Goal: Communication & Community: Answer question/provide support

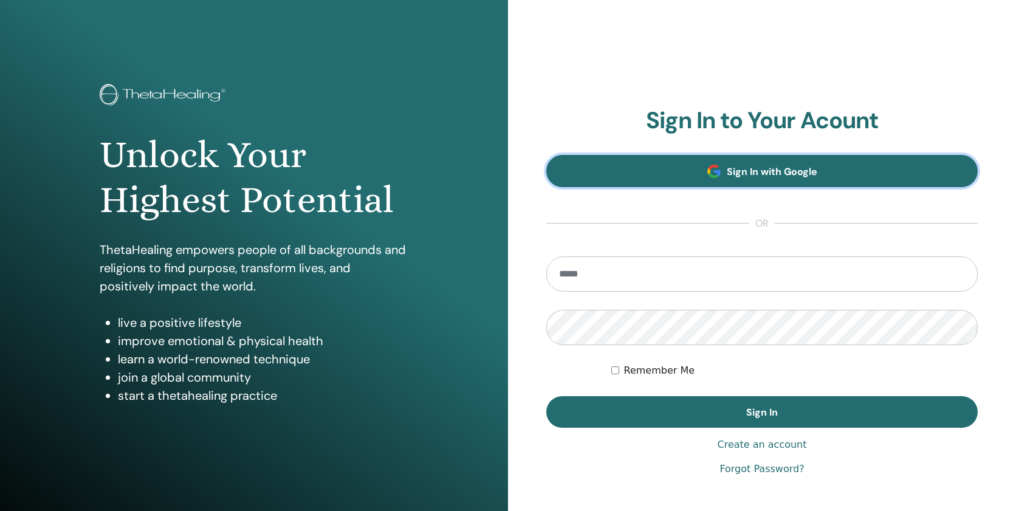
click at [799, 179] on link "Sign In with Google" at bounding box center [762, 171] width 432 height 32
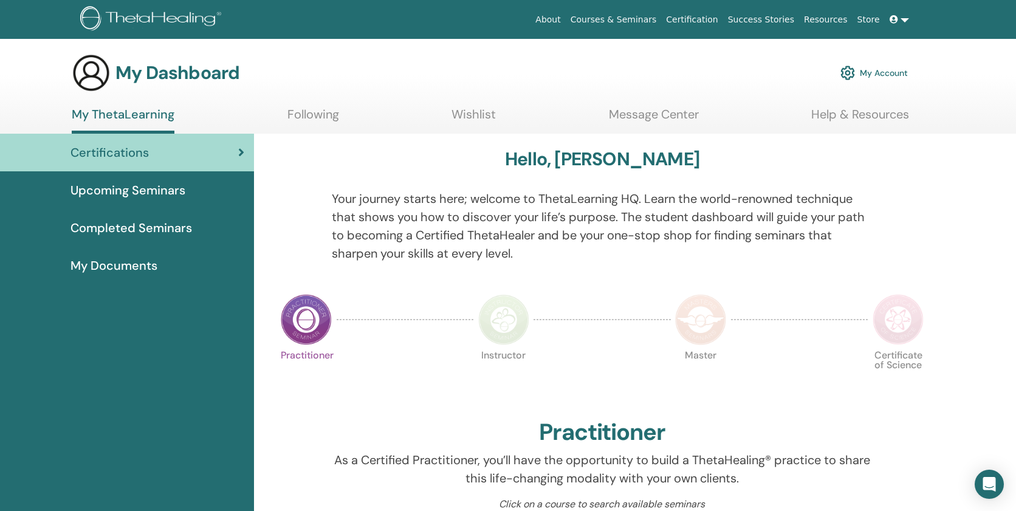
click at [883, 74] on link "My Account" at bounding box center [874, 73] width 67 height 27
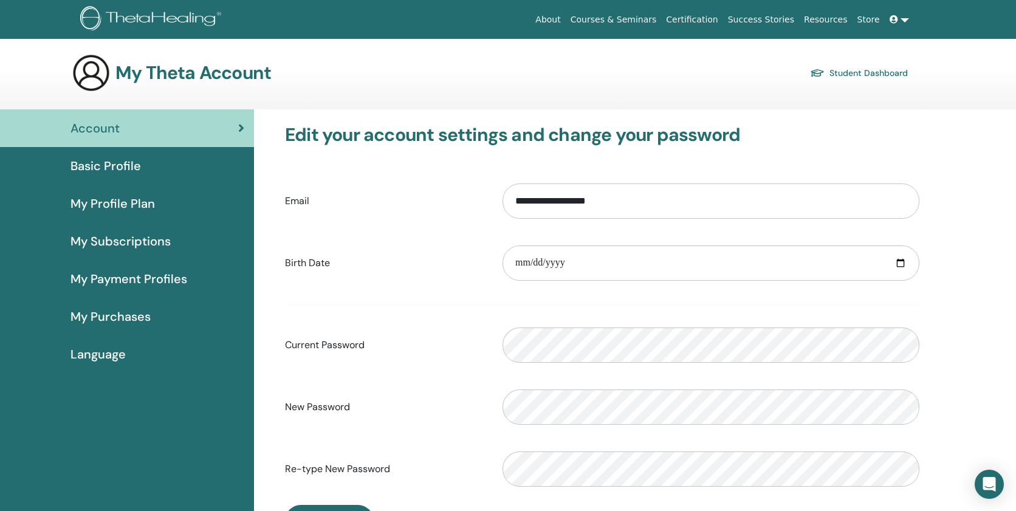
click at [905, 22] on link at bounding box center [899, 20] width 29 height 22
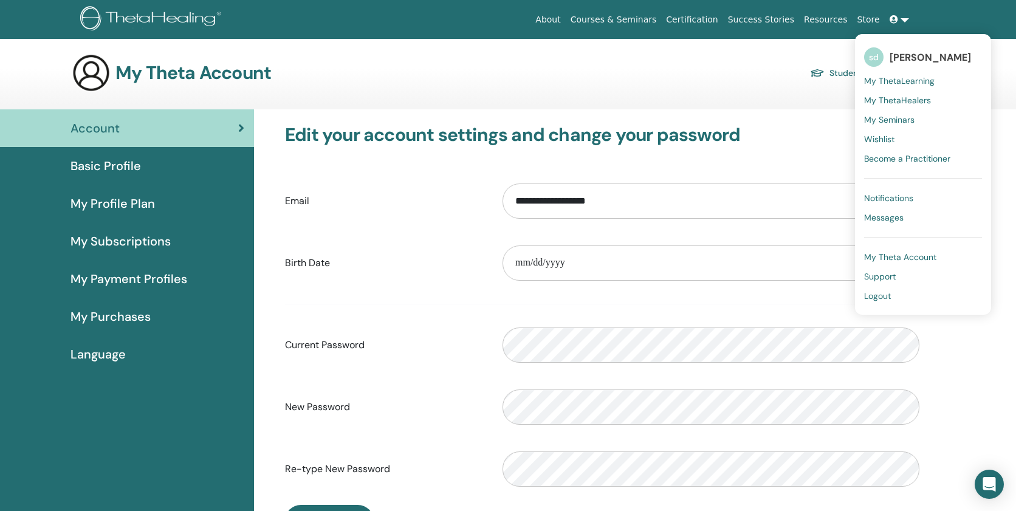
click at [880, 216] on span "Messages" at bounding box center [884, 217] width 40 height 11
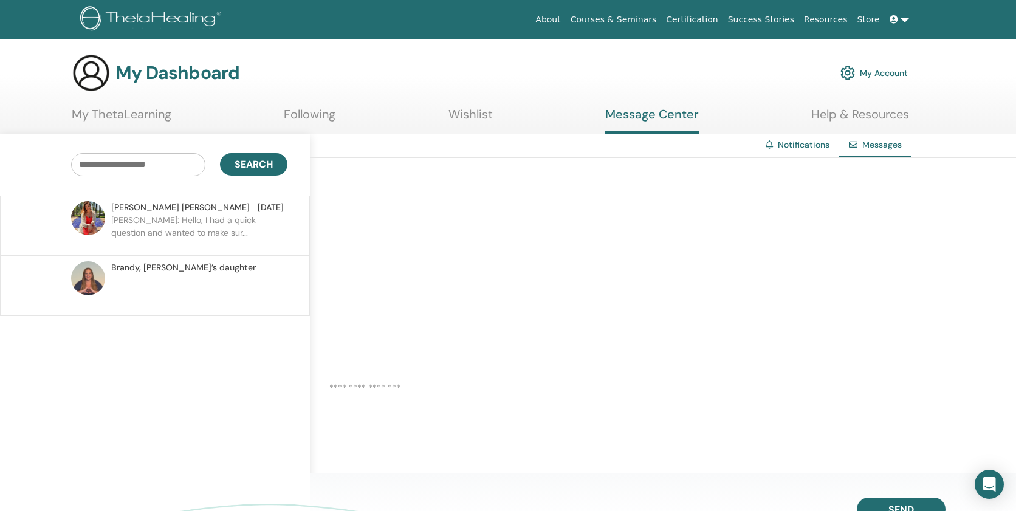
click at [168, 222] on p "[PERSON_NAME]: Hello, I had a quick question and wanted to make sur..." at bounding box center [199, 232] width 176 height 36
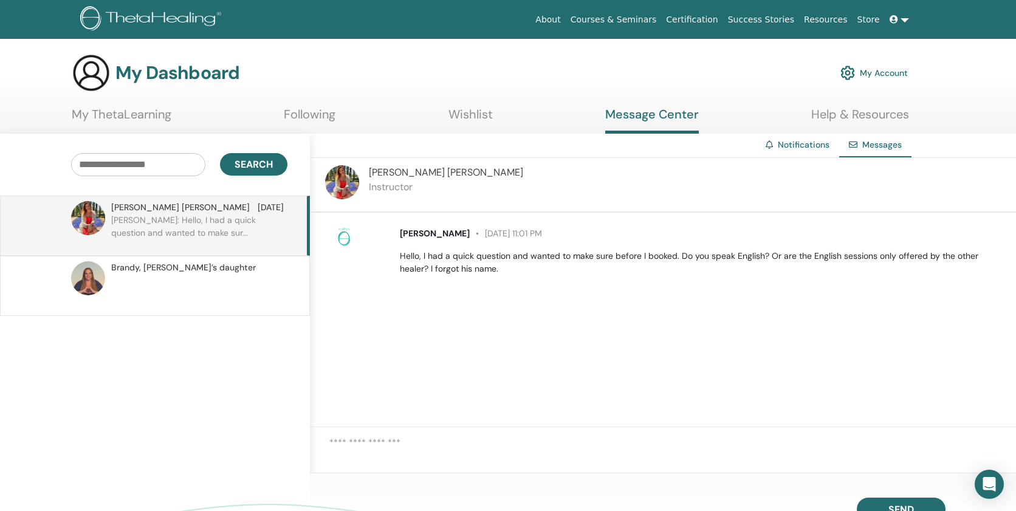
click at [241, 271] on div "[PERSON_NAME], [PERSON_NAME]’s daughter" at bounding box center [197, 267] width 173 height 13
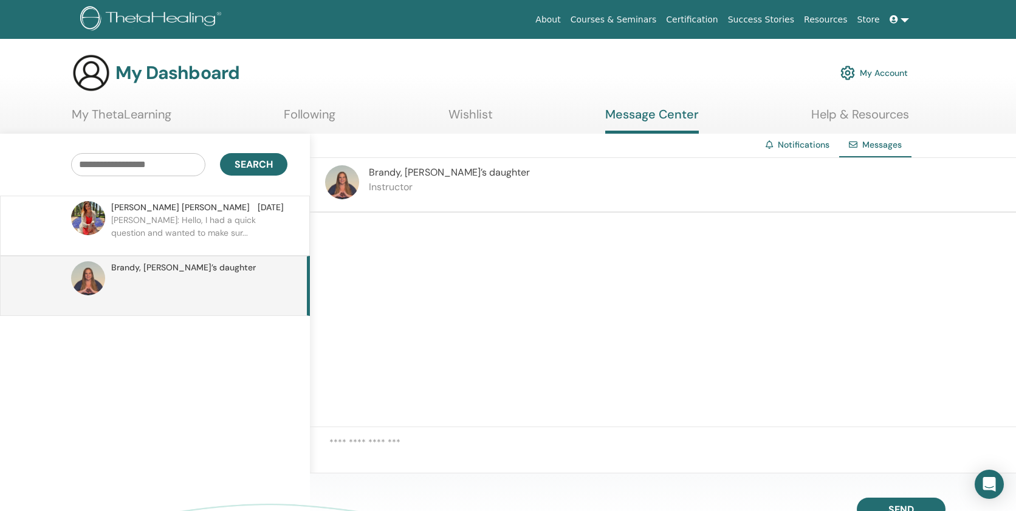
click at [234, 232] on p "[PERSON_NAME]: Hello, I had a quick question and wanted to make sur..." at bounding box center [199, 232] width 176 height 36
